Goal: Task Accomplishment & Management: Use online tool/utility

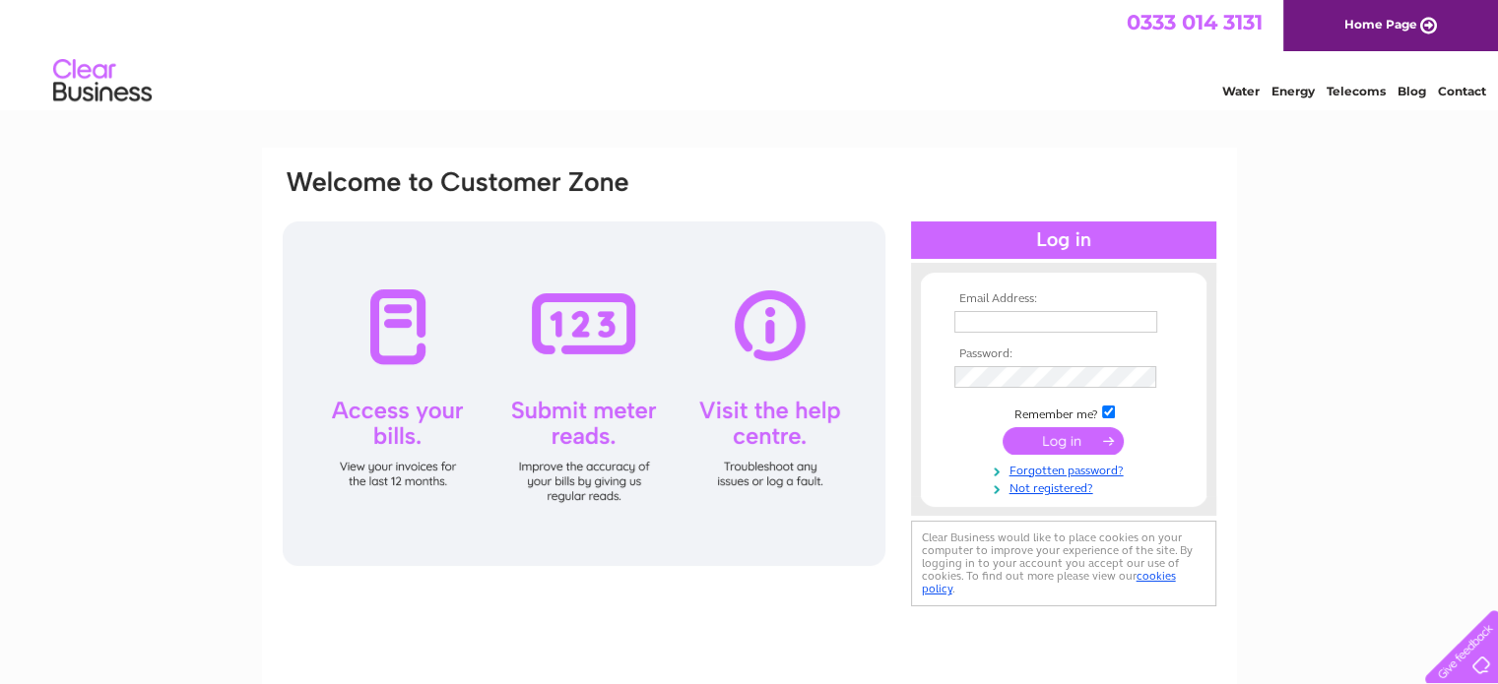
type input "linda@naysmith.ltd.uk"
click at [1094, 431] on input "submit" at bounding box center [1063, 441] width 121 height 28
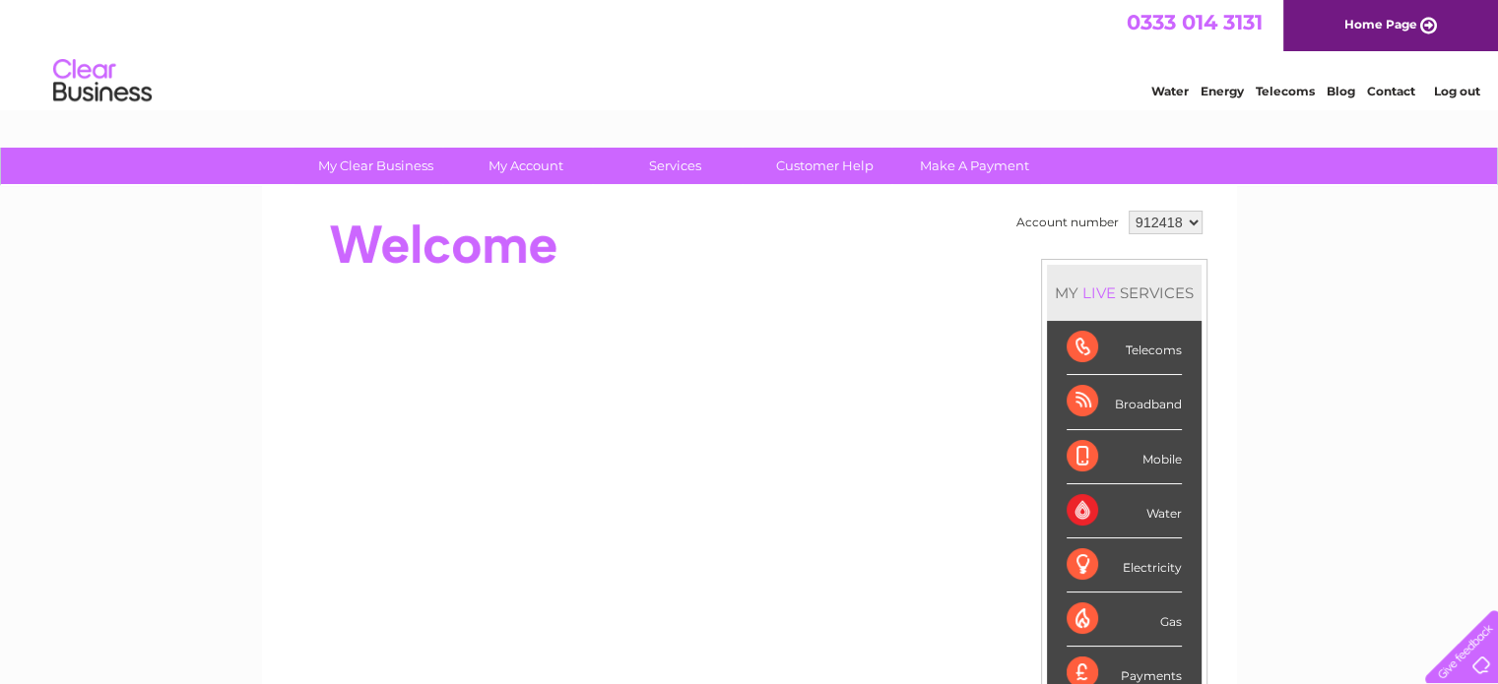
click at [1163, 219] on select "912418 912419" at bounding box center [1166, 223] width 74 height 24
select select "912419"
click at [1129, 211] on select "912418 912419" at bounding box center [1166, 223] width 74 height 24
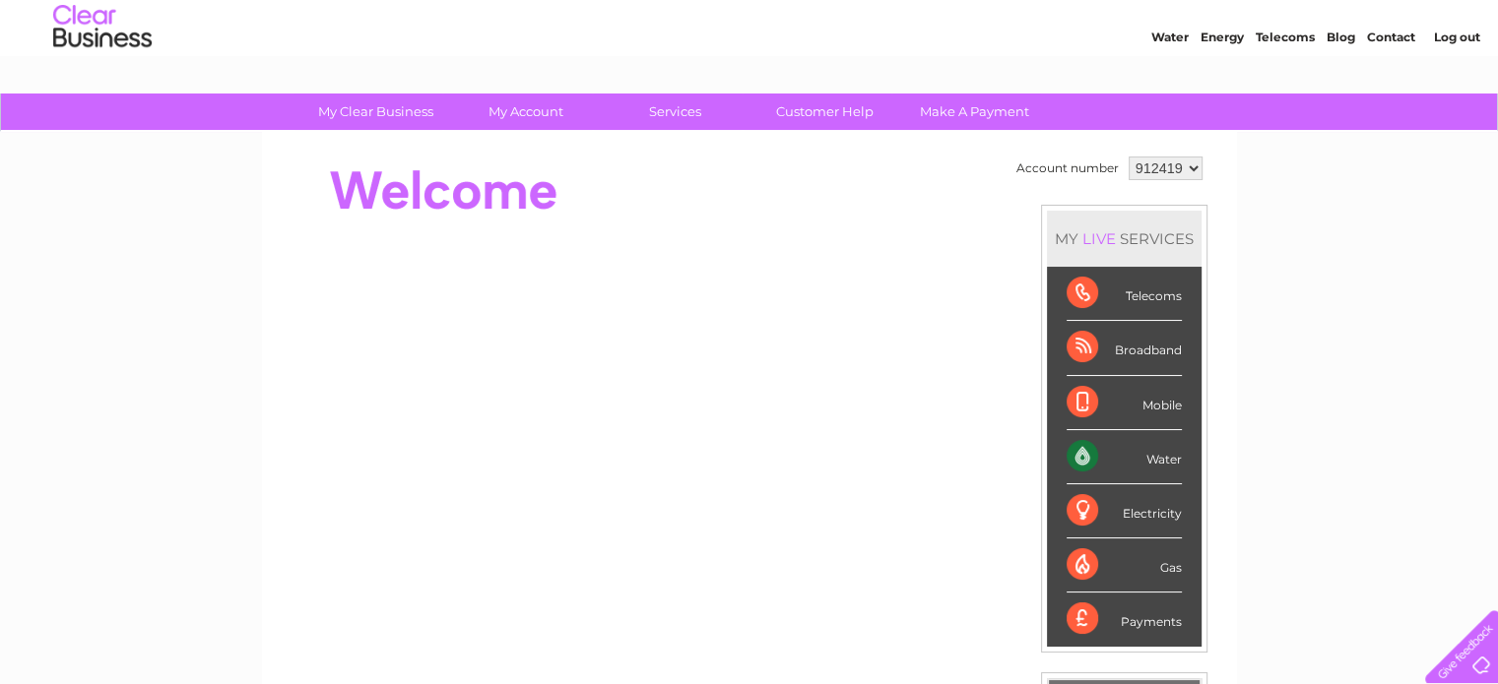
scroll to position [98, 0]
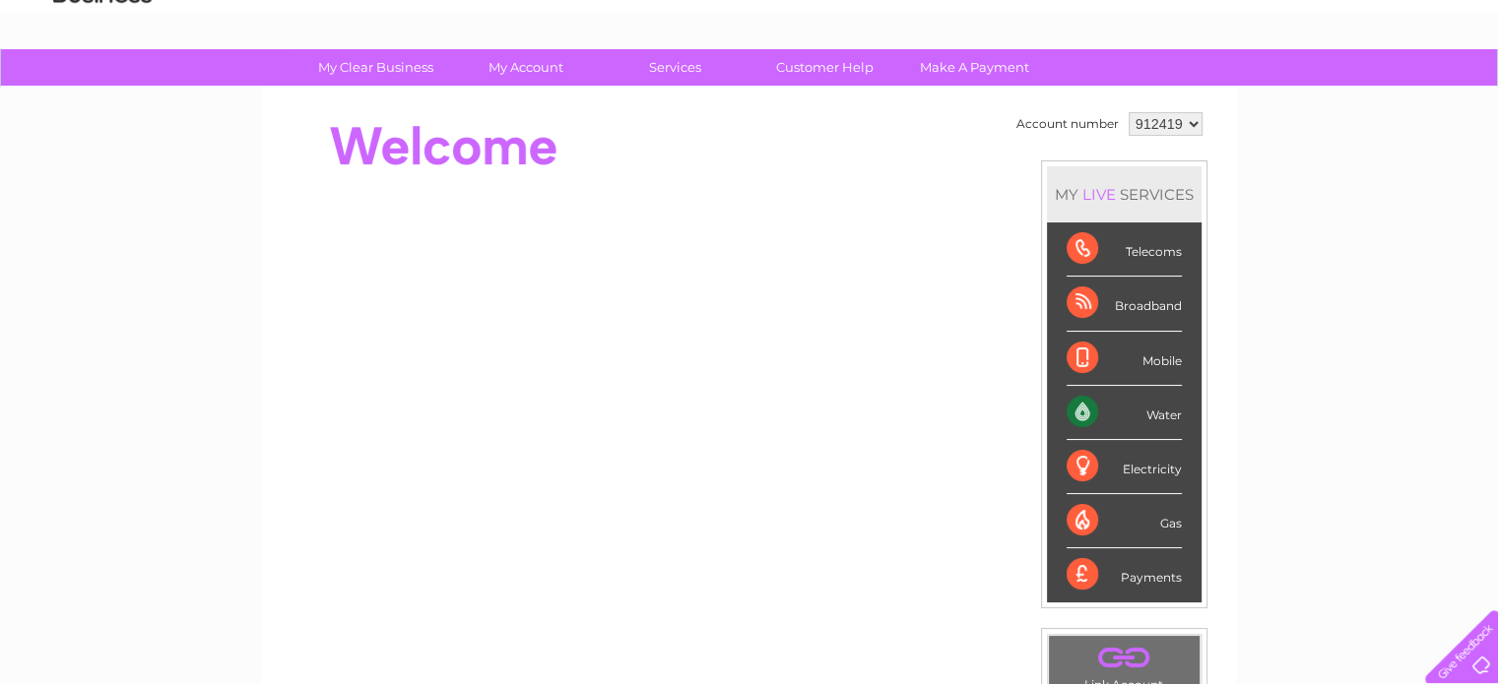
click at [1081, 413] on div "Water" at bounding box center [1124, 413] width 115 height 54
drag, startPoint x: 1146, startPoint y: 408, endPoint x: 1165, endPoint y: 412, distance: 19.1
click at [1147, 408] on div "Water" at bounding box center [1124, 413] width 115 height 54
click at [1165, 412] on div "Water" at bounding box center [1124, 413] width 115 height 54
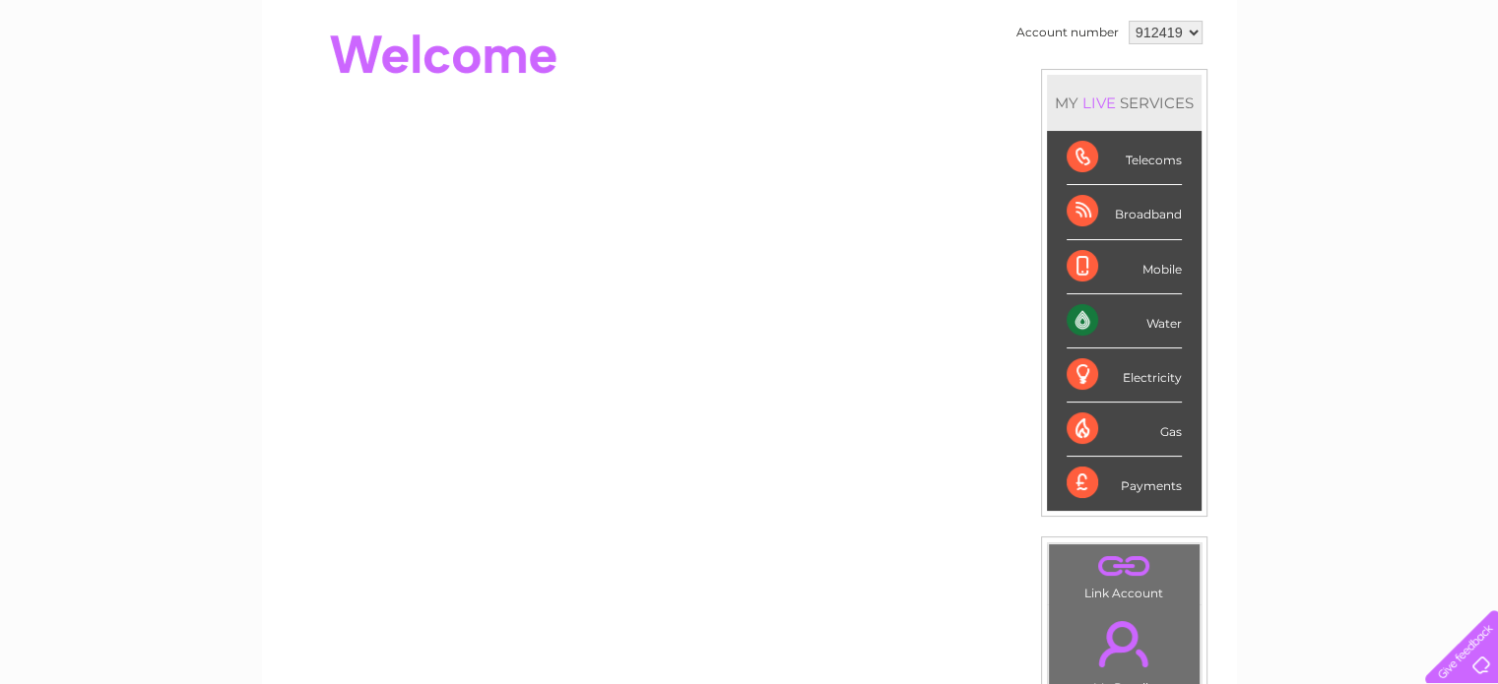
scroll to position [0, 0]
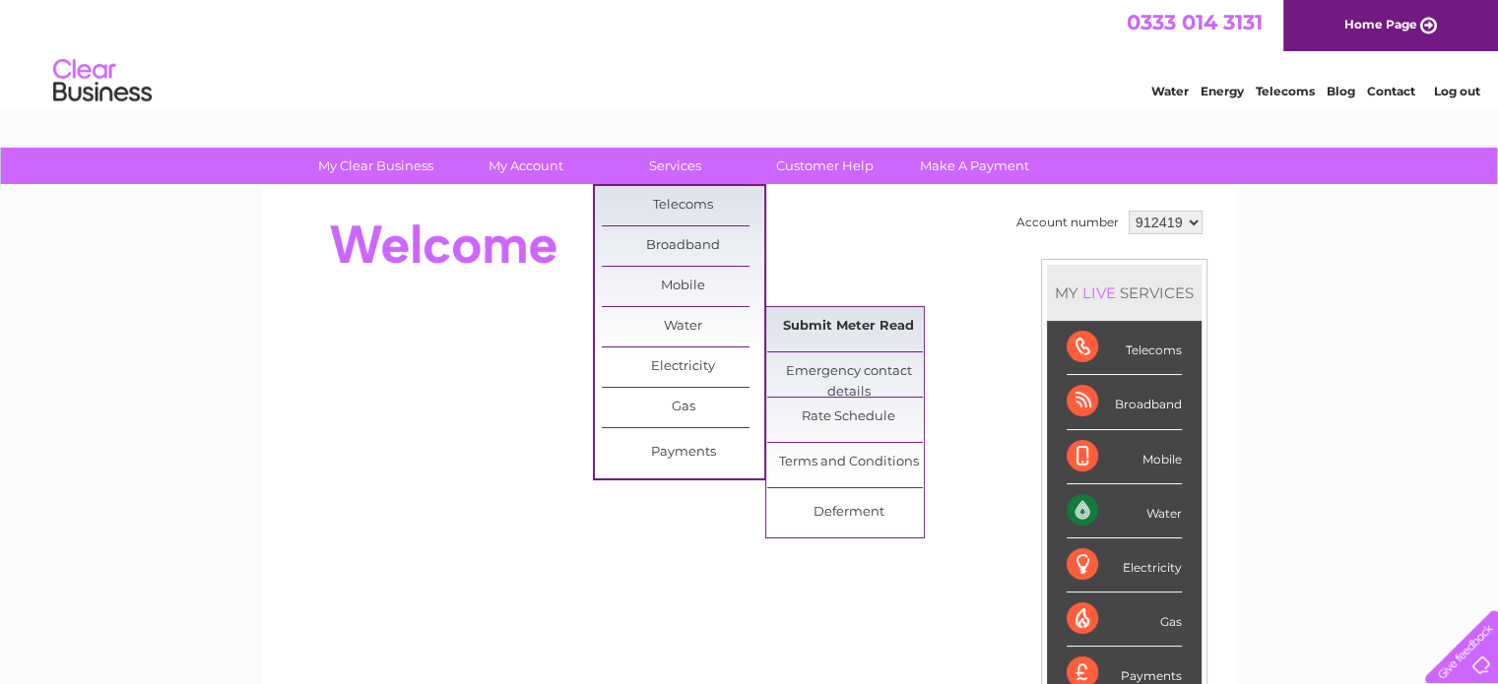
click at [844, 330] on link "Submit Meter Read" at bounding box center [848, 326] width 162 height 39
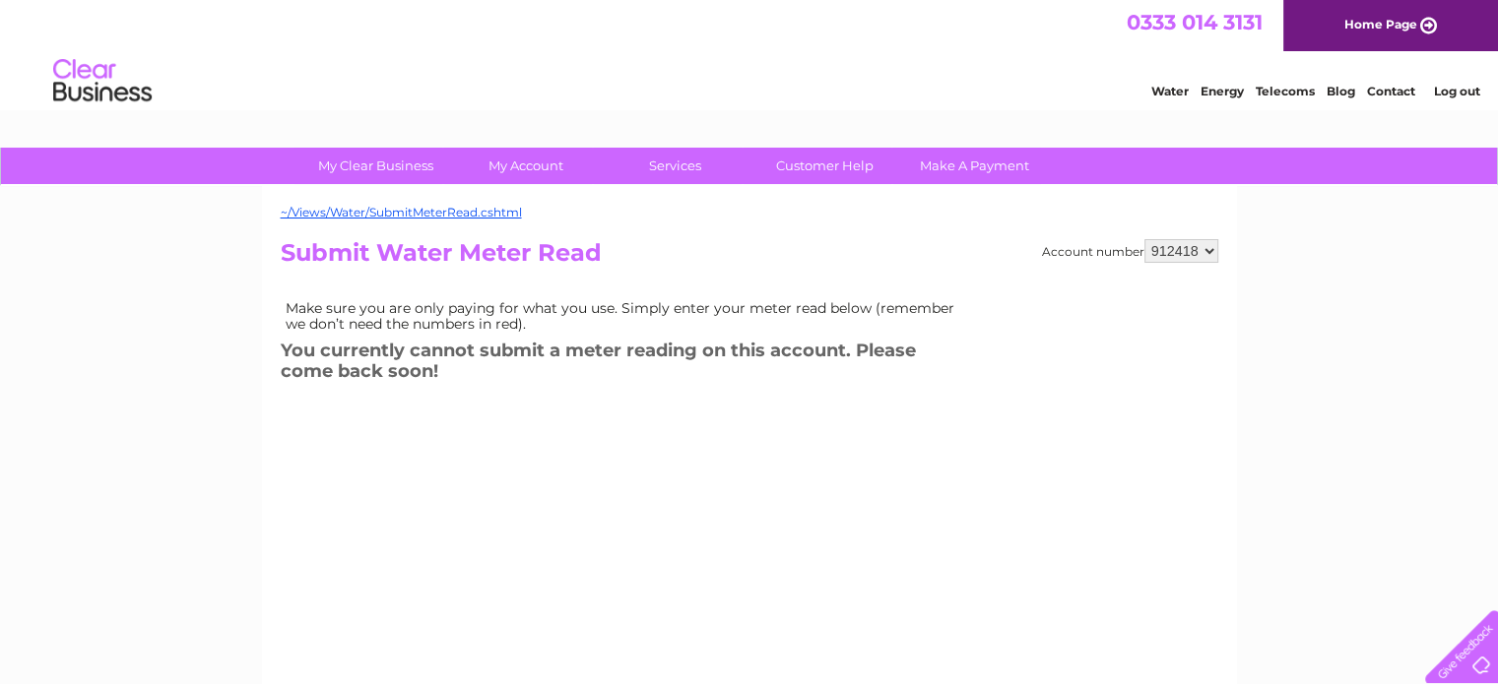
click at [1176, 248] on select "912418 912419" at bounding box center [1181, 251] width 74 height 24
select select "912419"
click at [1144, 239] on select "912418 912419" at bounding box center [1181, 251] width 74 height 24
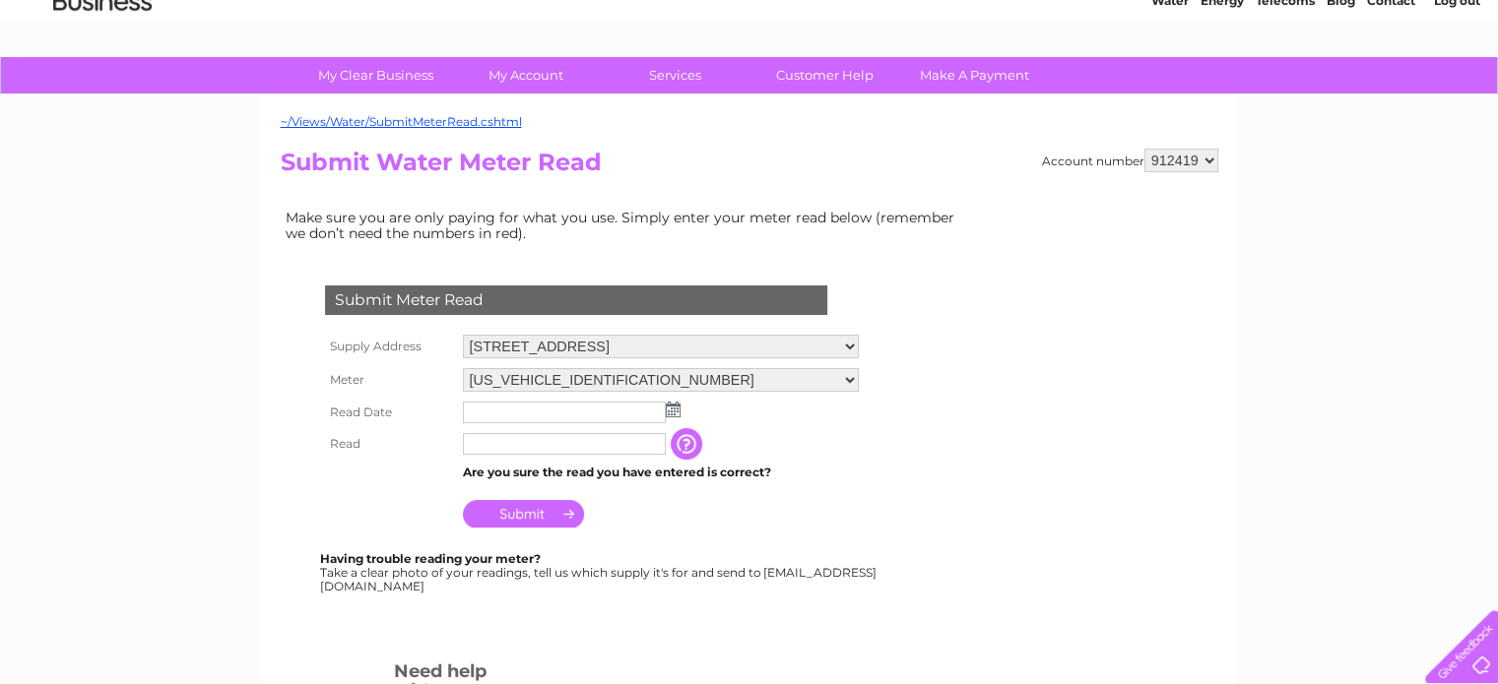
scroll to position [197, 0]
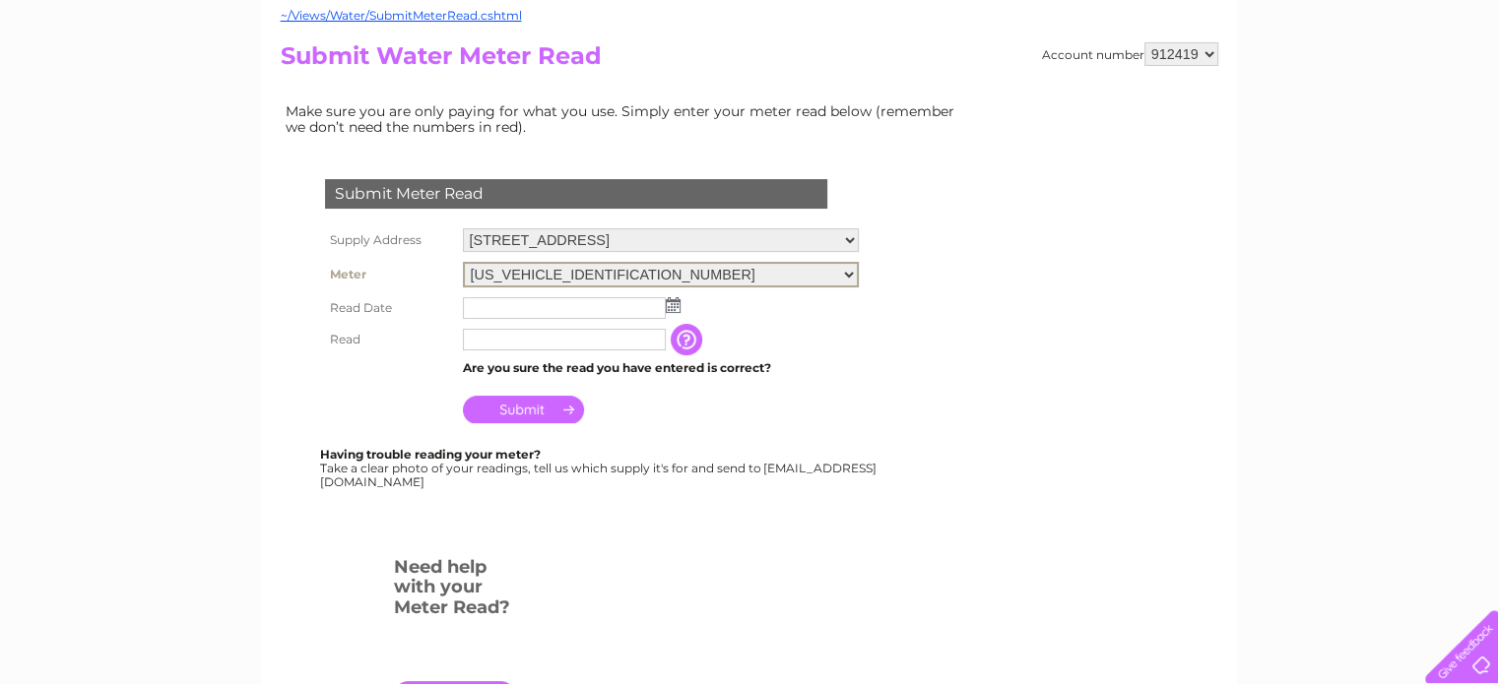
click at [626, 272] on select "[US_VEHICLE_IDENTIFICATION_NUMBER] 08ELSTER-X16T057845" at bounding box center [661, 275] width 396 height 26
select select "350996"
click at [463, 262] on select "06ELSTER16T057844 08ELSTER-X16T057845" at bounding box center [661, 275] width 396 height 26
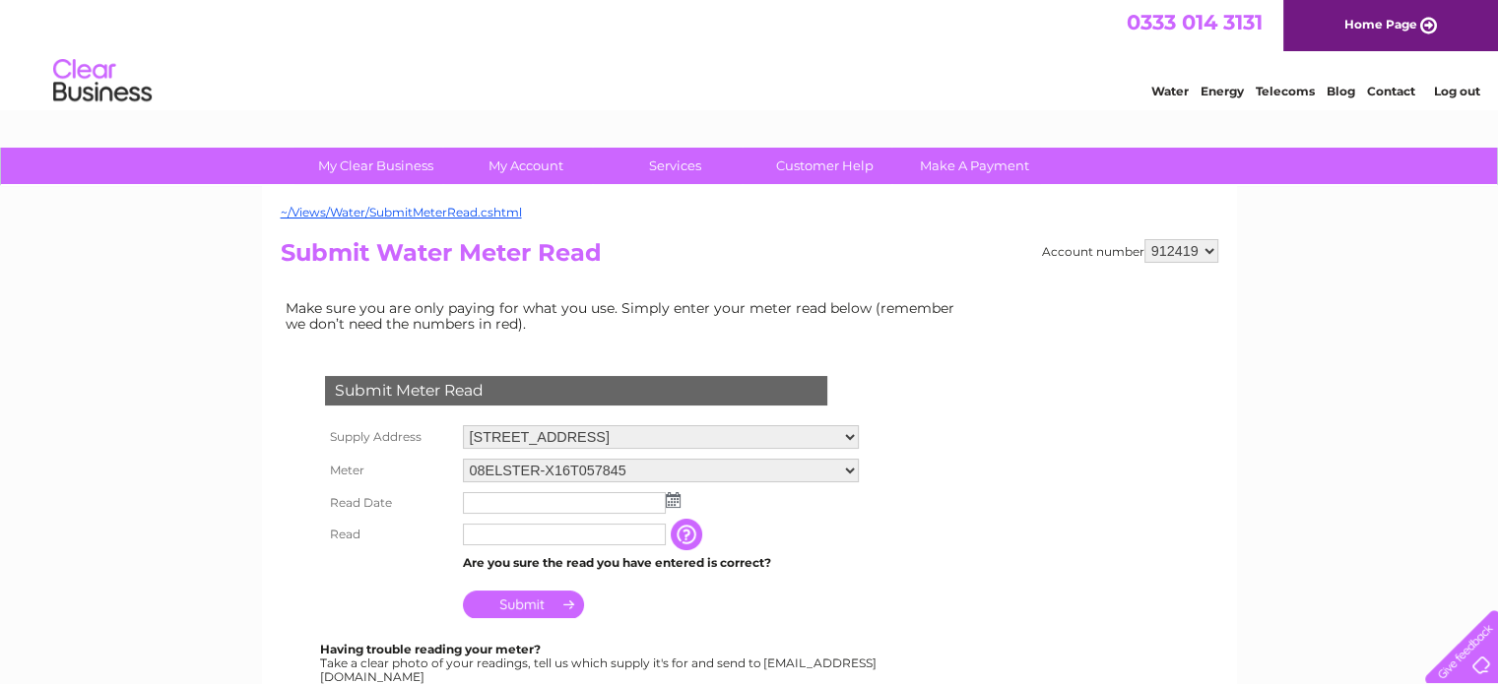
click at [678, 499] on img at bounding box center [673, 500] width 15 height 16
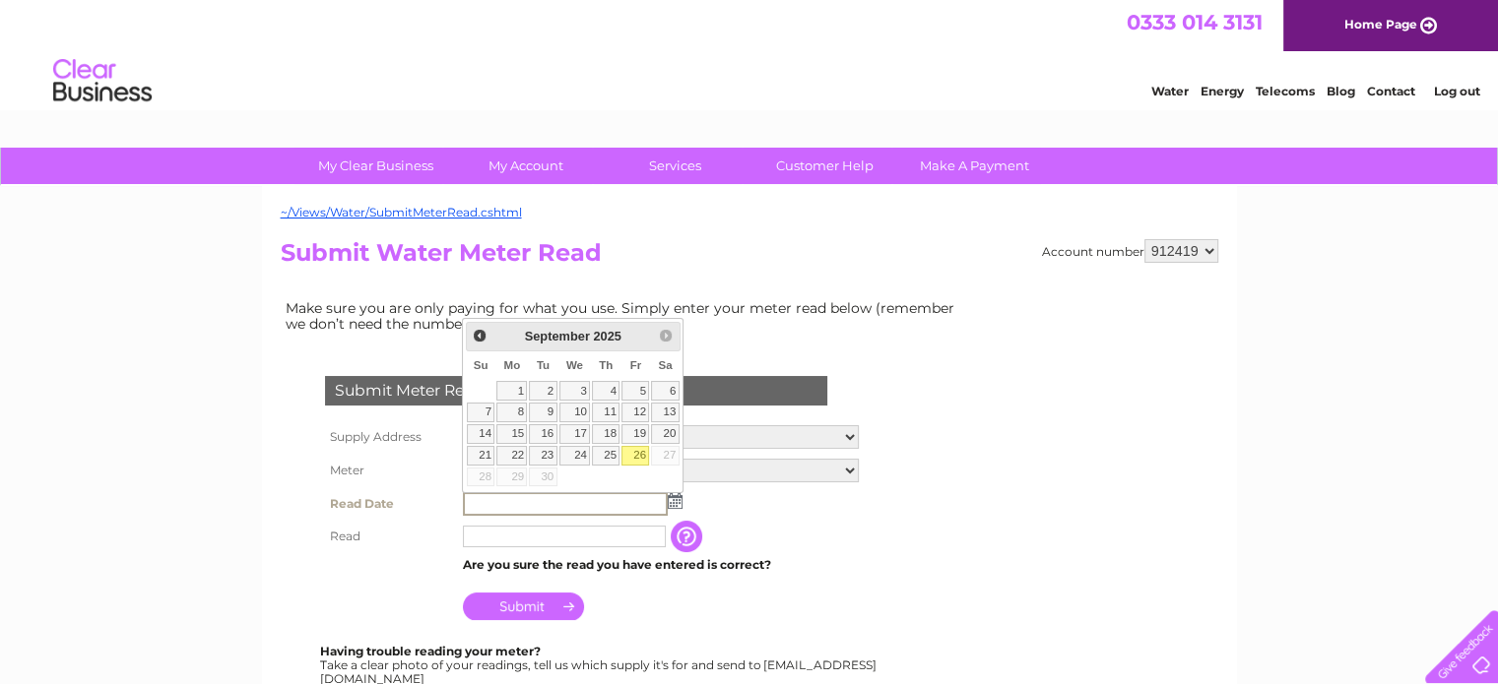
click at [637, 456] on link "26" at bounding box center [635, 456] width 28 height 20
type input "2025/09/26"
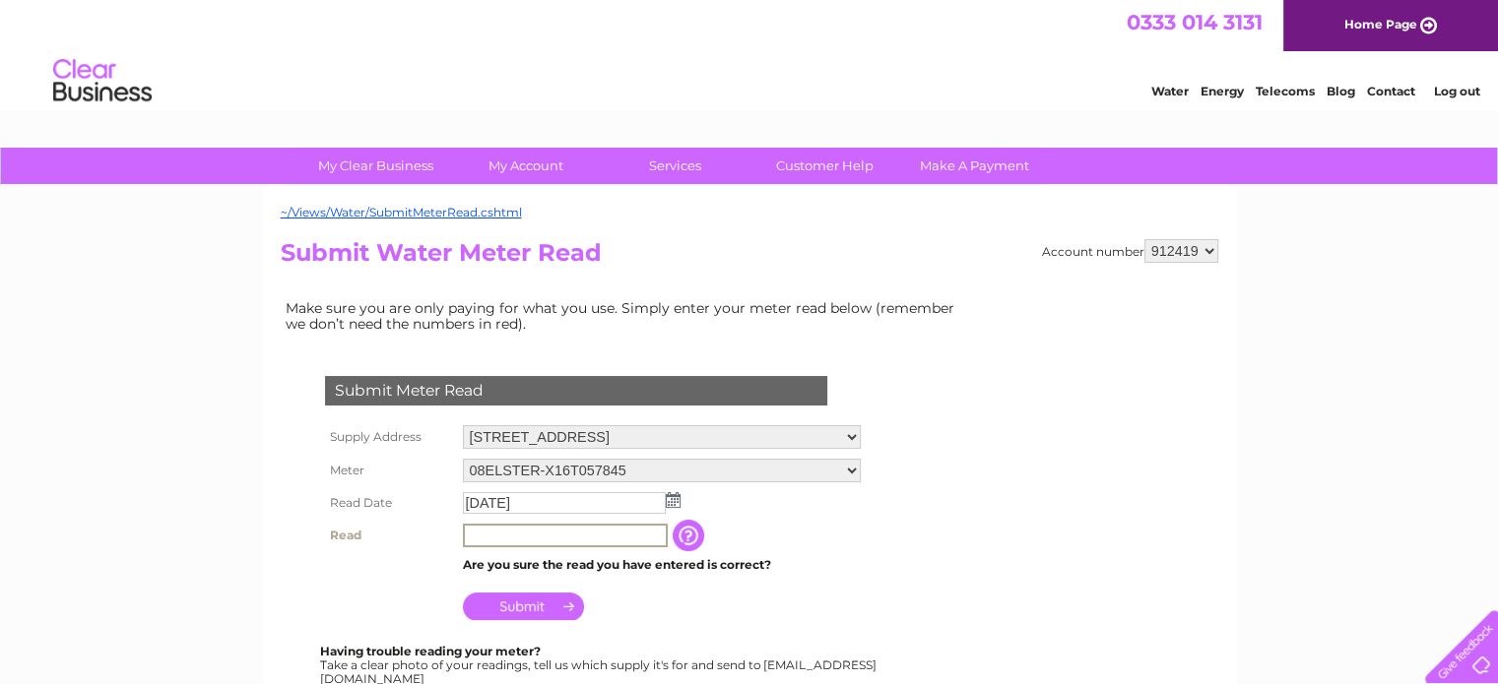
click at [550, 543] on input "text" at bounding box center [565, 536] width 205 height 24
type input "40"
click at [533, 606] on input "Submit" at bounding box center [523, 607] width 121 height 28
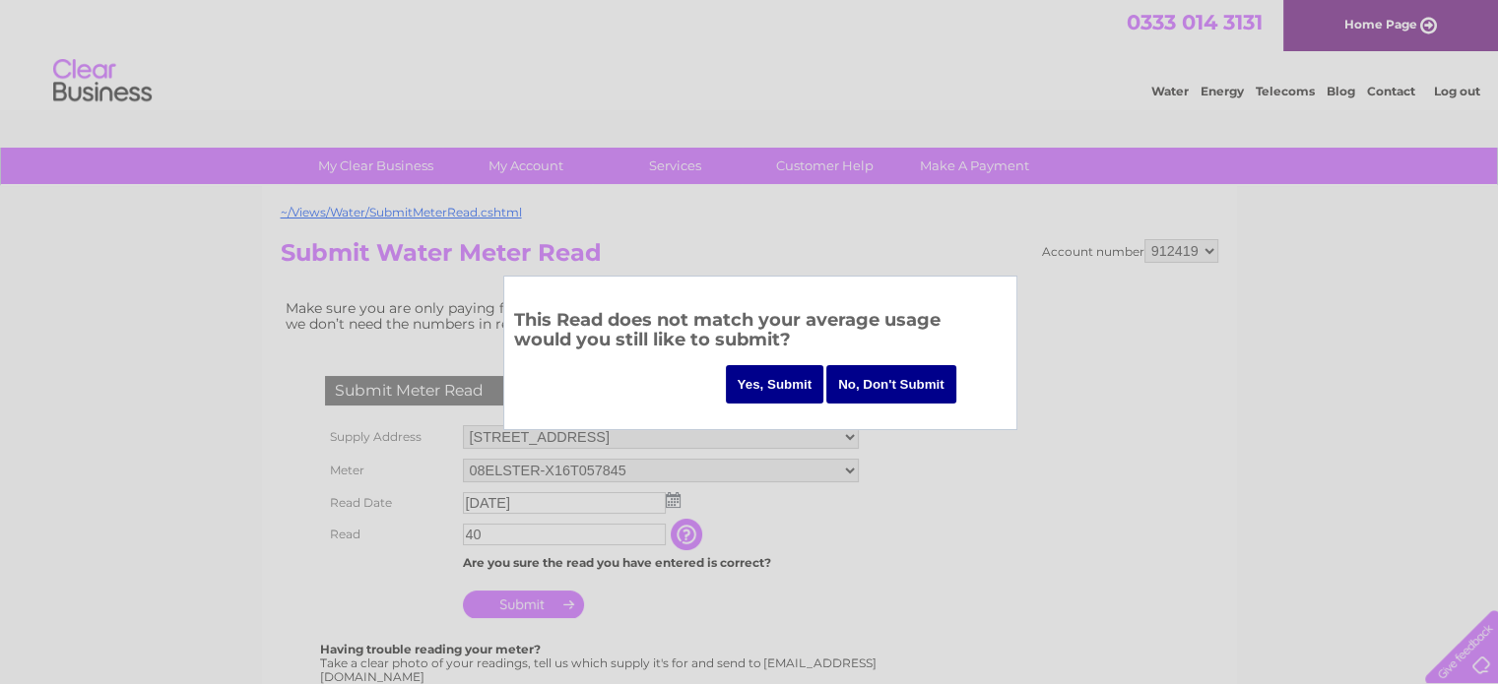
click at [780, 384] on input "Yes, Submit" at bounding box center [775, 384] width 98 height 38
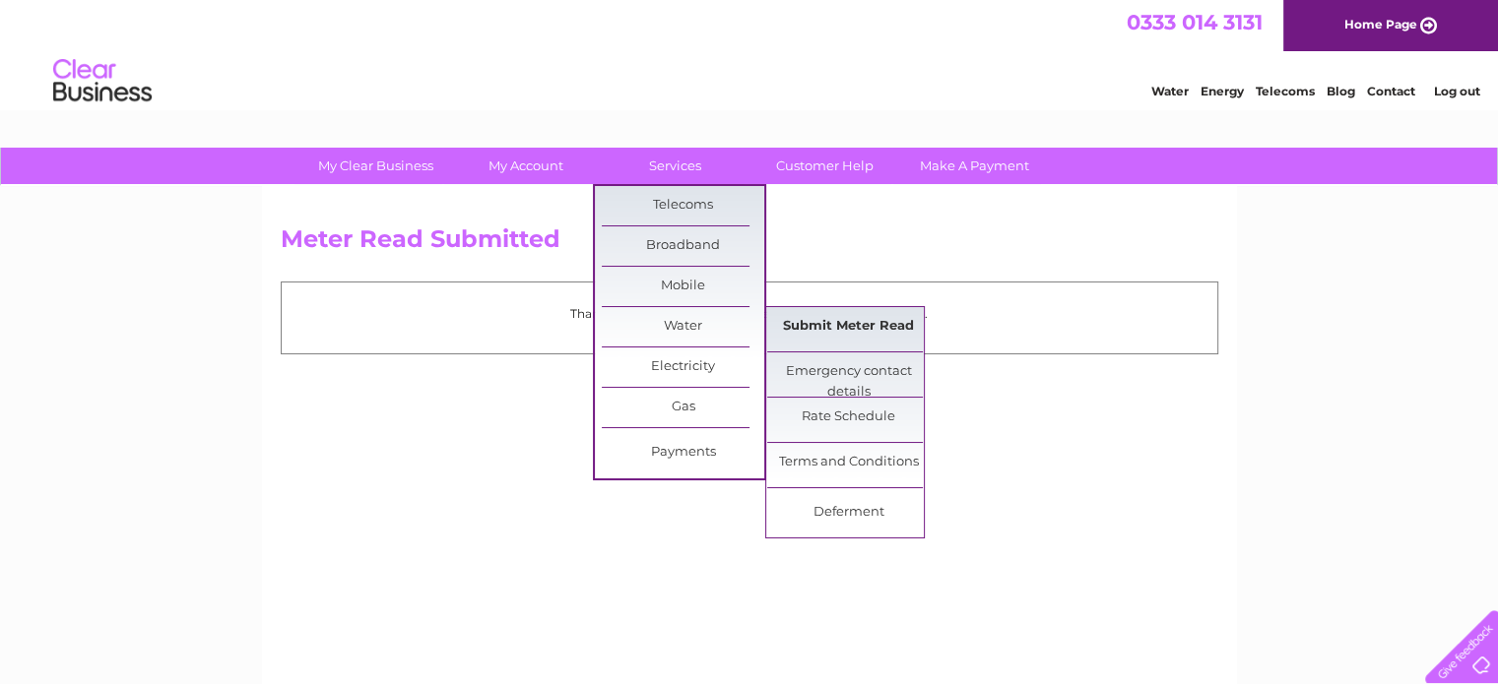
click at [836, 327] on link "Submit Meter Read" at bounding box center [848, 326] width 162 height 39
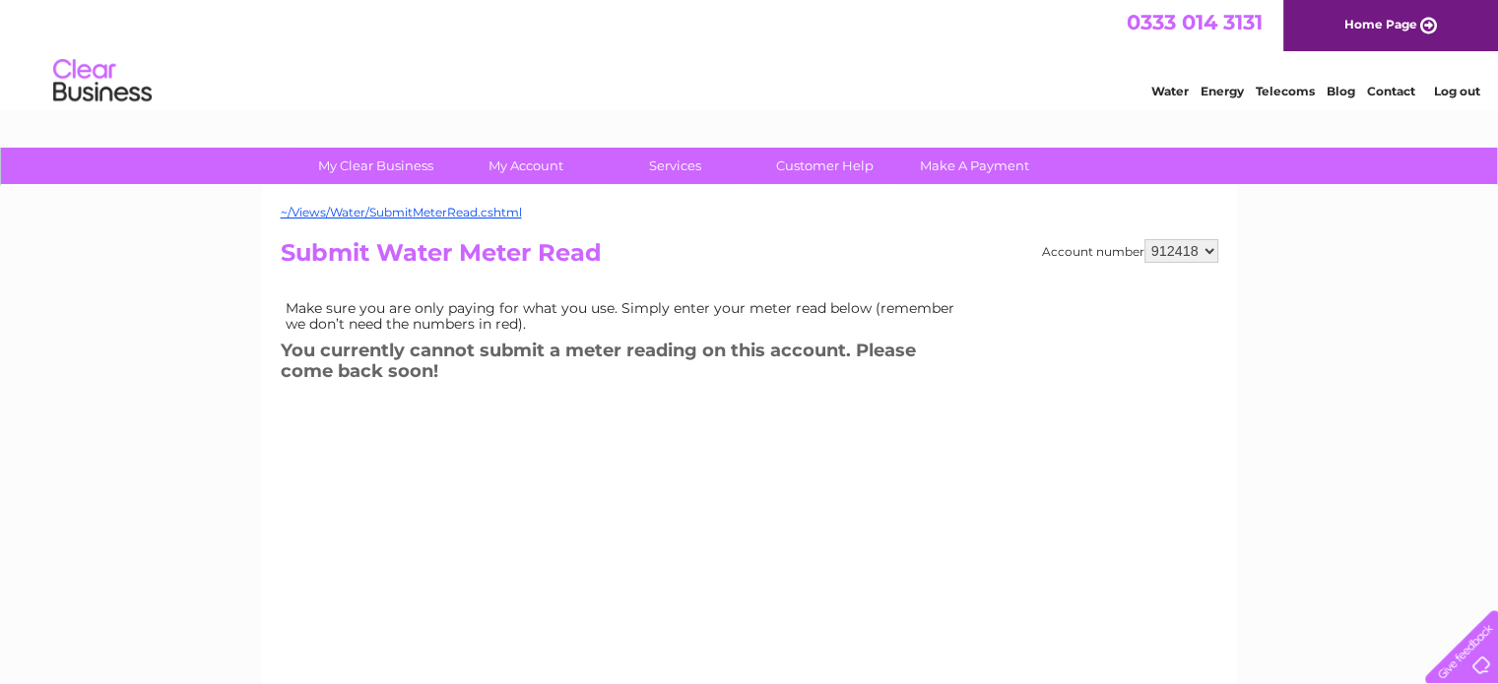
click at [1175, 253] on select "912418 912419" at bounding box center [1181, 251] width 74 height 24
select select "912419"
click at [1144, 239] on select "912418 912419" at bounding box center [1181, 251] width 74 height 24
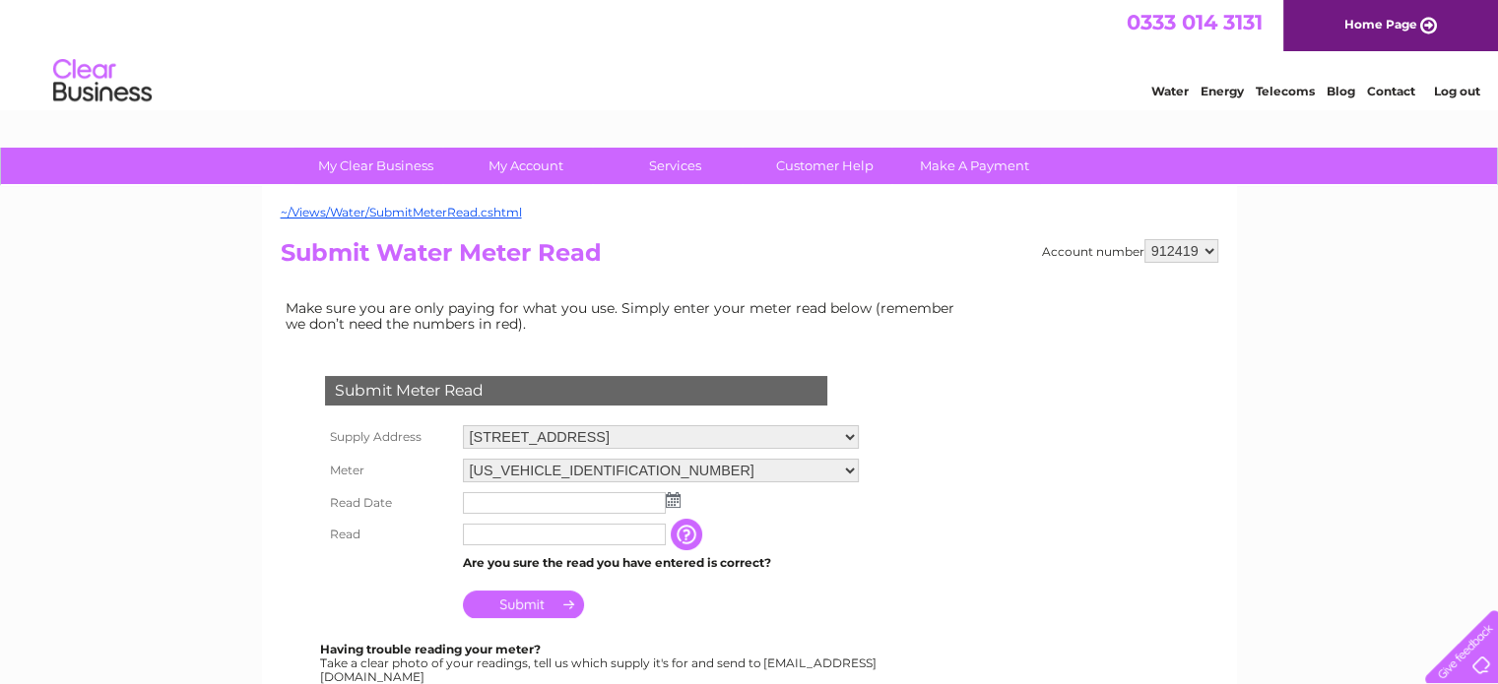
click at [673, 505] on img at bounding box center [673, 500] width 15 height 16
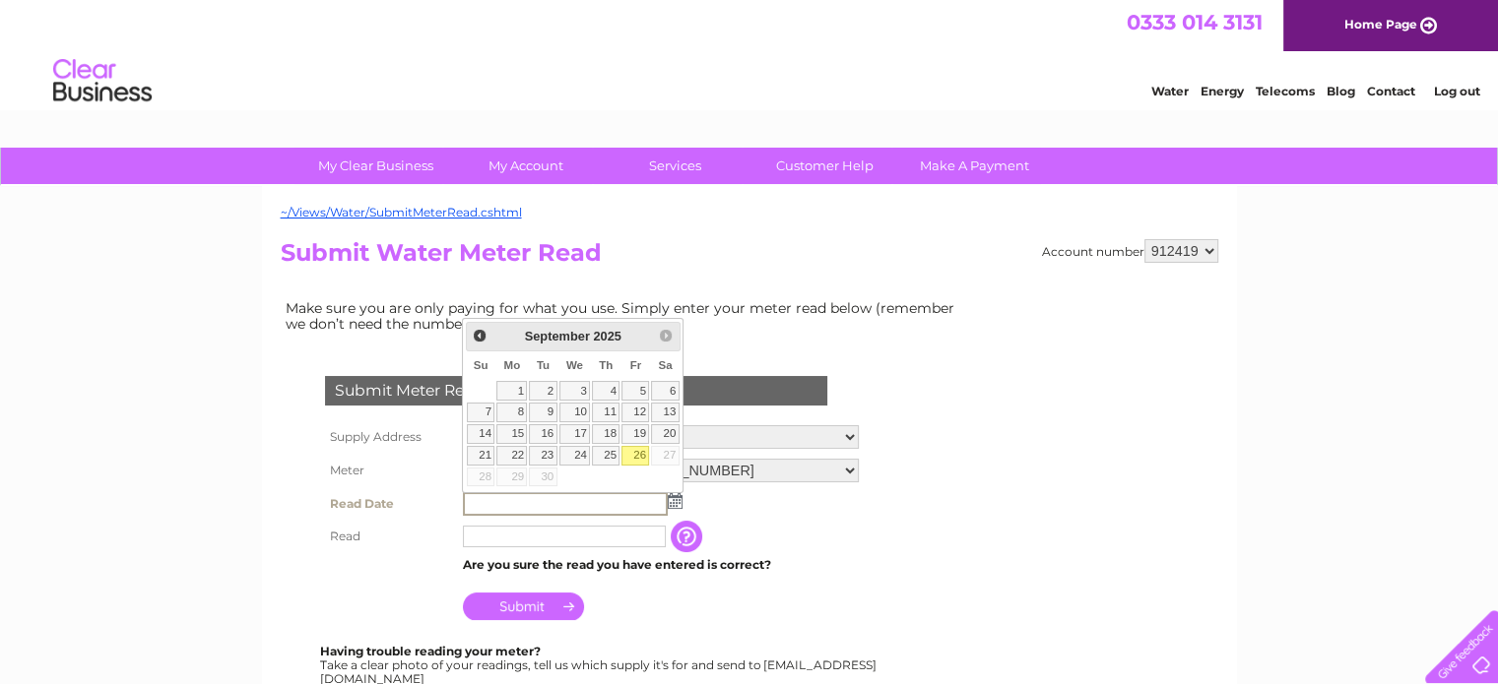
click at [632, 455] on link "26" at bounding box center [635, 456] width 28 height 20
type input "[DATE]"
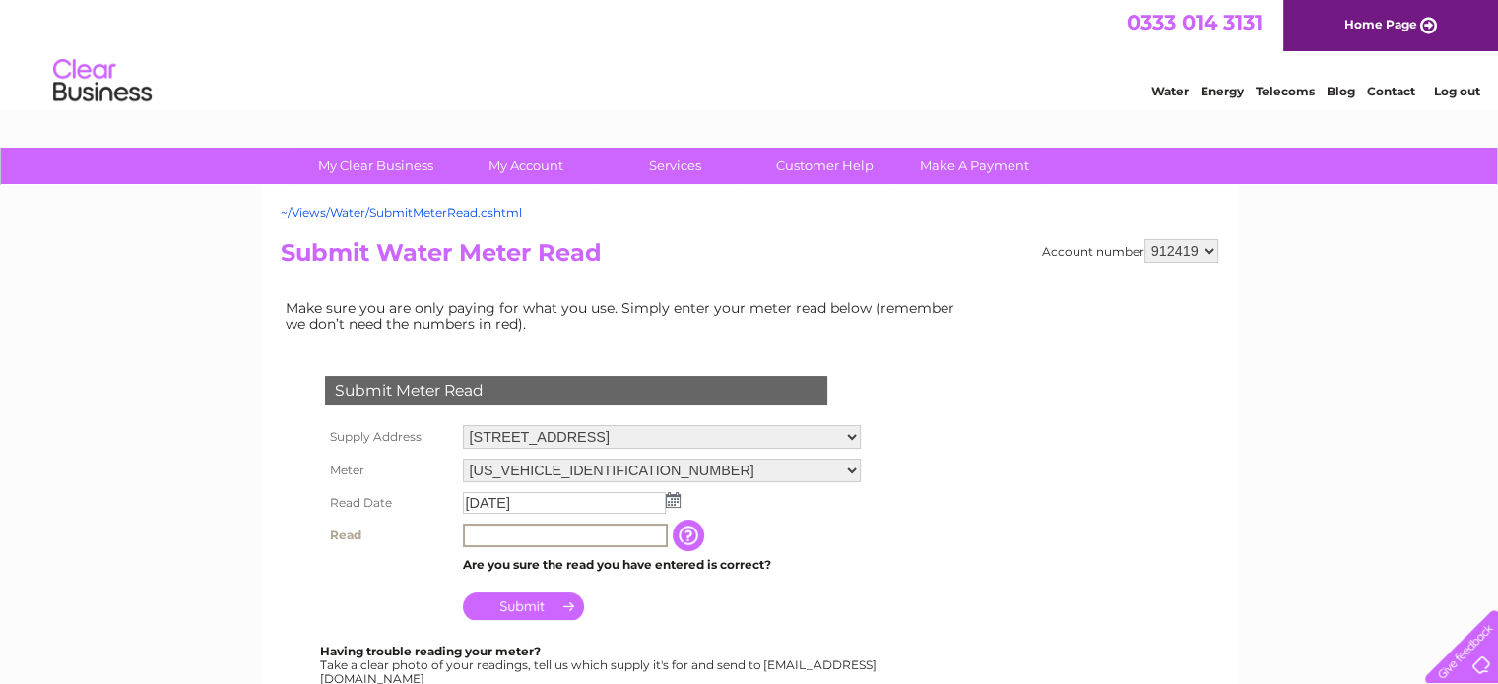
click at [642, 536] on input "text" at bounding box center [565, 536] width 205 height 24
type input "235"
click at [520, 602] on input "Submit" at bounding box center [523, 607] width 121 height 28
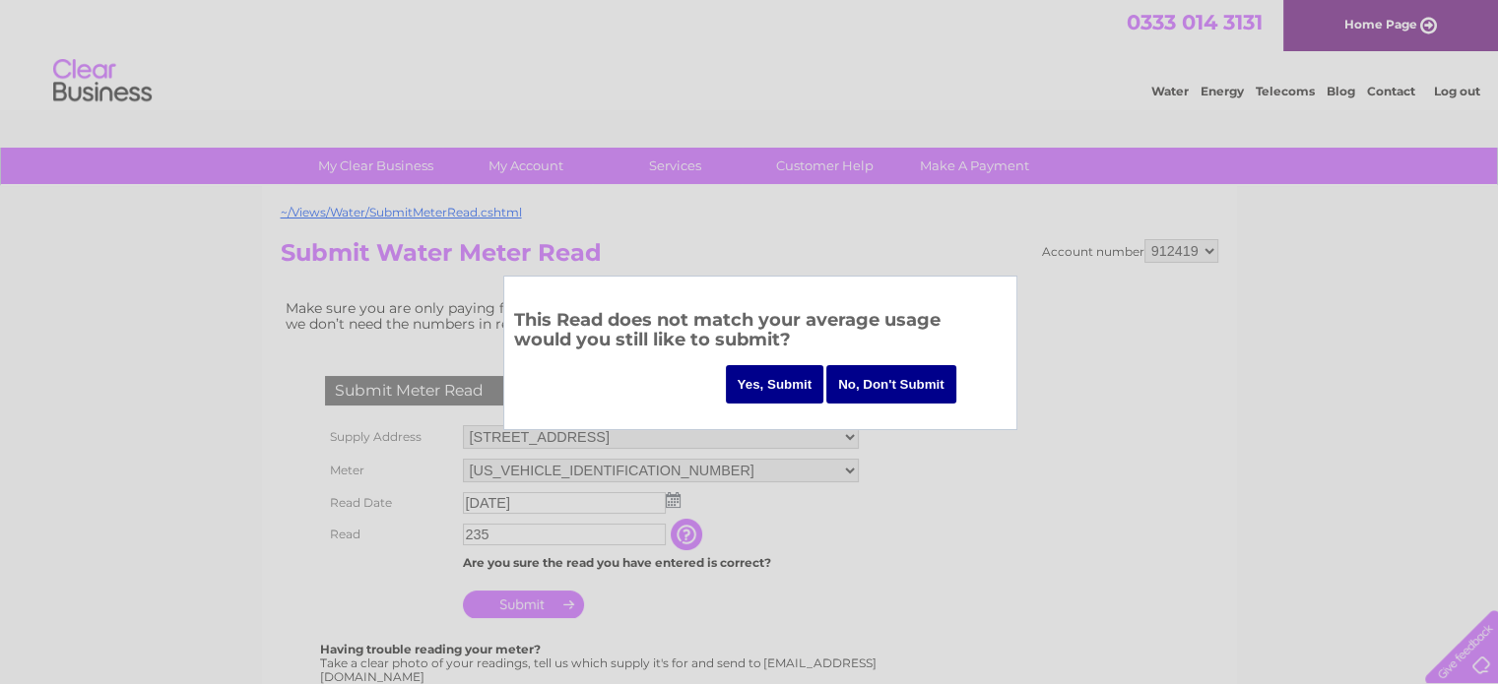
click at [772, 381] on input "Yes, Submit" at bounding box center [775, 384] width 98 height 38
